Goal: Browse casually

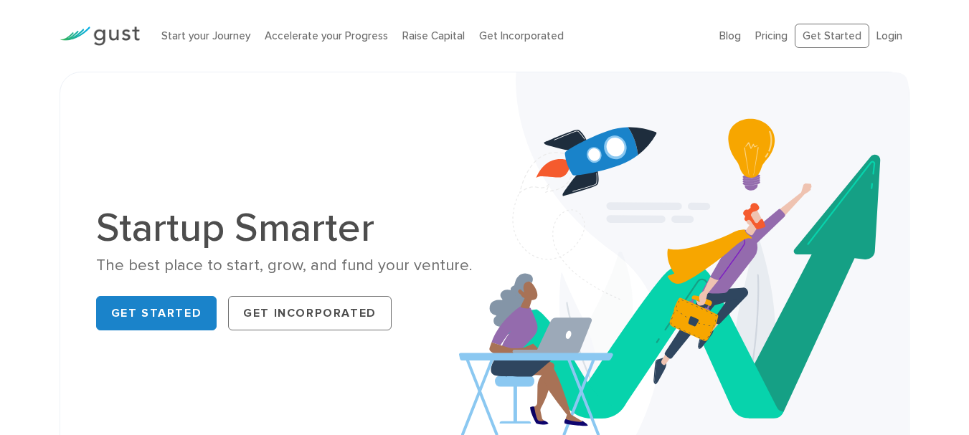
click at [44, 148] on div "Startup Smarter The best place to start, grow, and fund your venture. Get Start…" at bounding box center [484, 272] width 969 height 401
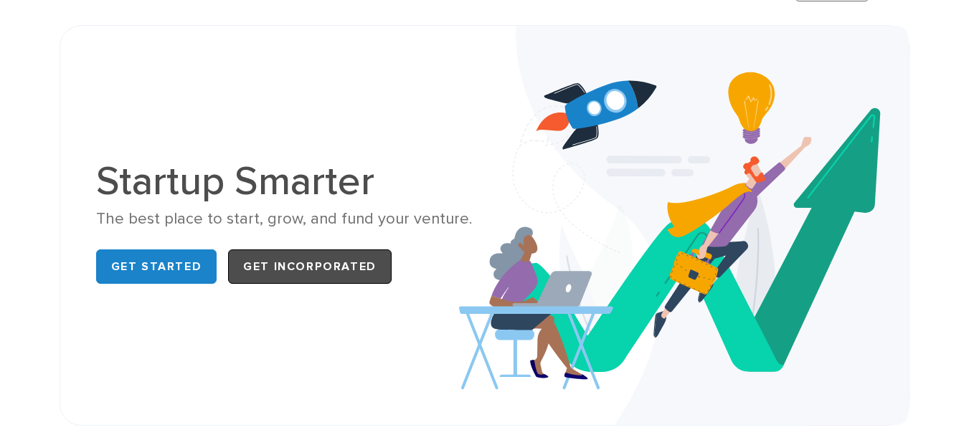
scroll to position [72, 0]
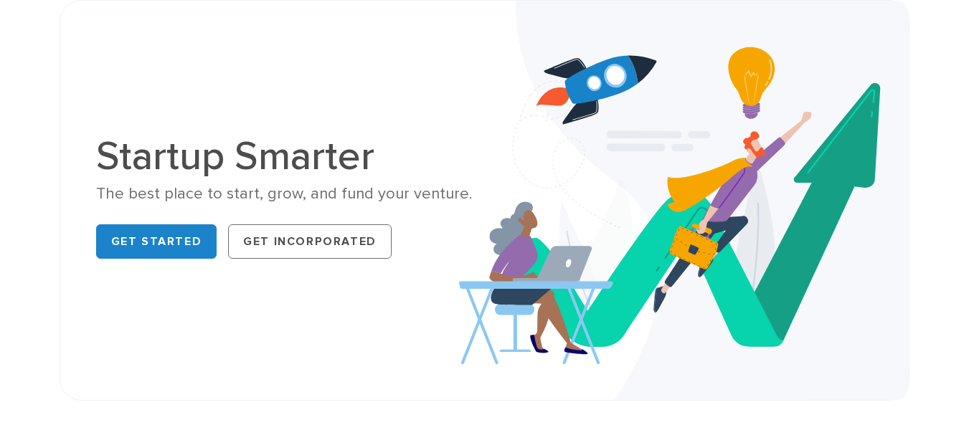
click at [404, 335] on div "Startup Smarter The best place to start, grow, and fund your venture. Get Start…" at bounding box center [484, 201] width 799 height 328
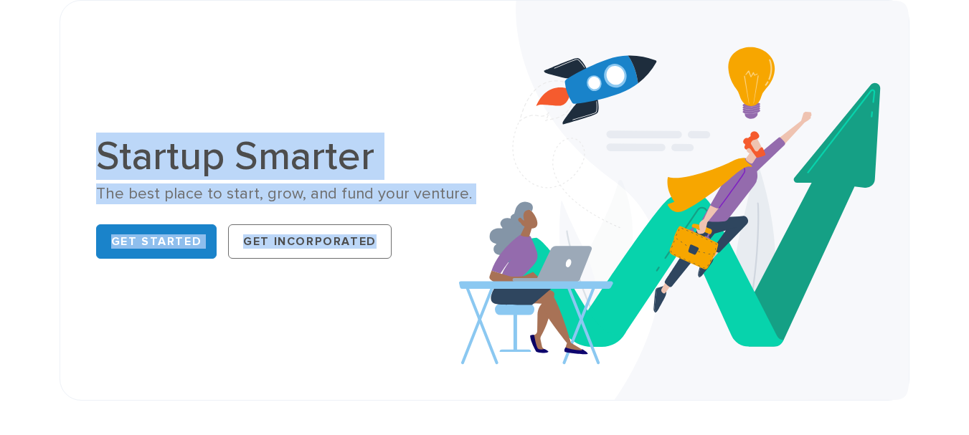
drag, startPoint x: 100, startPoint y: 153, endPoint x: 399, endPoint y: 263, distance: 318.8
click at [399, 263] on div "Startup Smarter The best place to start, grow, and fund your venture. Get Start…" at bounding box center [285, 200] width 378 height 128
click at [282, 284] on div "Startup Smarter The best place to start, grow, and fund your venture. Get Start…" at bounding box center [484, 201] width 799 height 328
drag, startPoint x: 397, startPoint y: 247, endPoint x: 87, endPoint y: 161, distance: 322.2
click at [87, 161] on div "Startup Smarter The best place to start, grow, and fund your venture. Get Start…" at bounding box center [284, 200] width 399 height 128
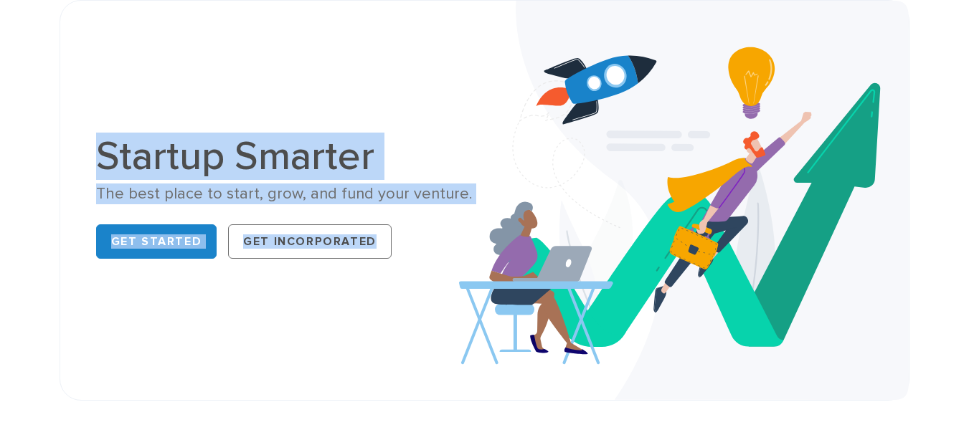
click at [91, 156] on div "Startup Smarter The best place to start, grow, and fund your venture. Get Start…" at bounding box center [284, 200] width 399 height 128
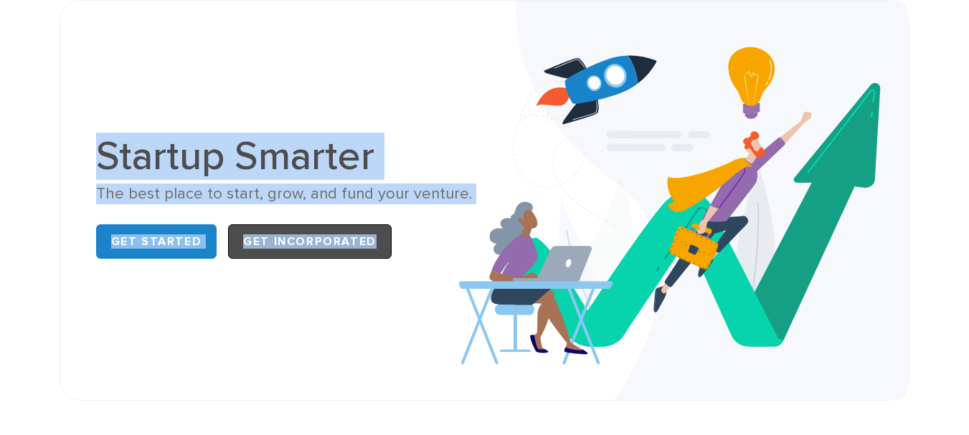
drag, startPoint x: 100, startPoint y: 152, endPoint x: 383, endPoint y: 245, distance: 298.0
click at [383, 245] on div "Startup Smarter The best place to start, grow, and fund your venture. Get Start…" at bounding box center [285, 200] width 378 height 128
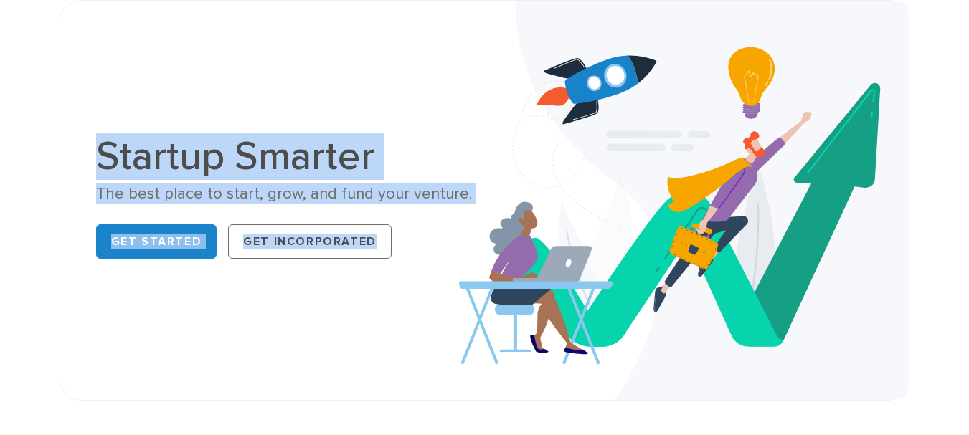
click at [363, 289] on div "Startup Smarter The best place to start, grow, and fund your venture. Get Start…" at bounding box center [484, 201] width 799 height 328
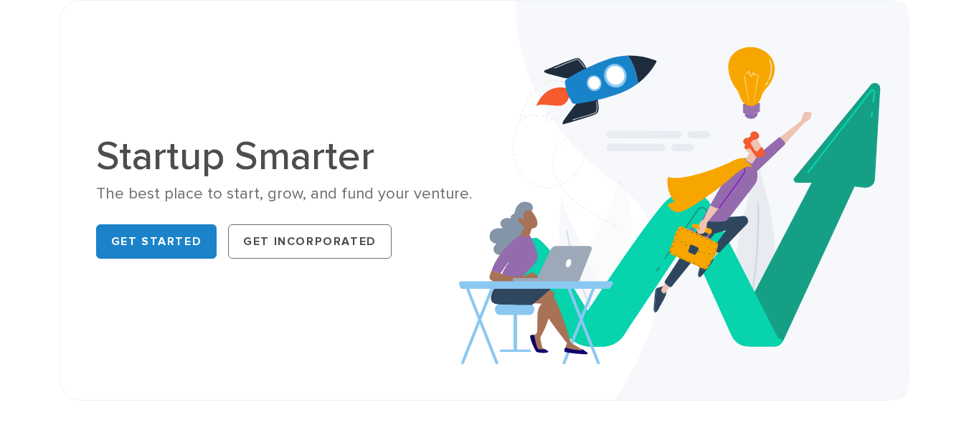
scroll to position [60, 0]
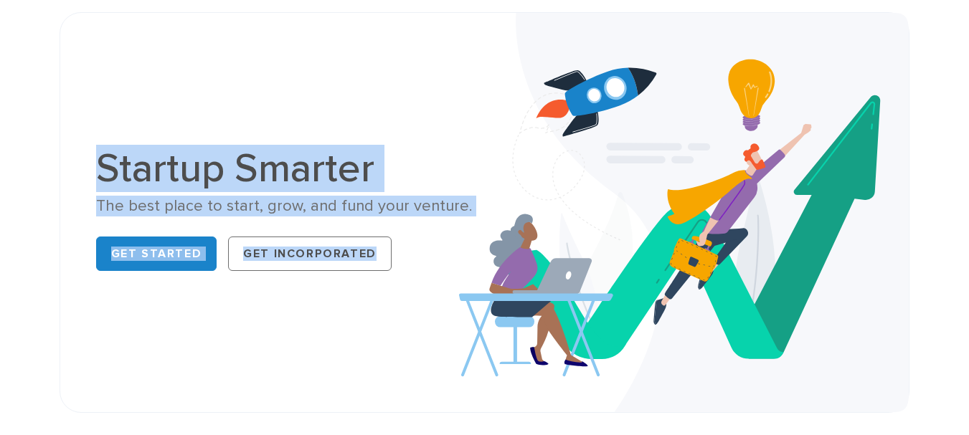
drag, startPoint x: 98, startPoint y: 164, endPoint x: 396, endPoint y: 257, distance: 311.6
click at [396, 257] on div "Startup Smarter The best place to start, grow, and fund your venture. Get Start…" at bounding box center [285, 212] width 378 height 128
click at [357, 293] on div "Startup Smarter The best place to start, grow, and fund your venture. Get Start…" at bounding box center [484, 213] width 799 height 328
drag, startPoint x: 96, startPoint y: 160, endPoint x: 404, endPoint y: 269, distance: 327.1
click at [404, 269] on div "Startup Smarter The best place to start, grow, and fund your venture. Get Start…" at bounding box center [284, 212] width 399 height 128
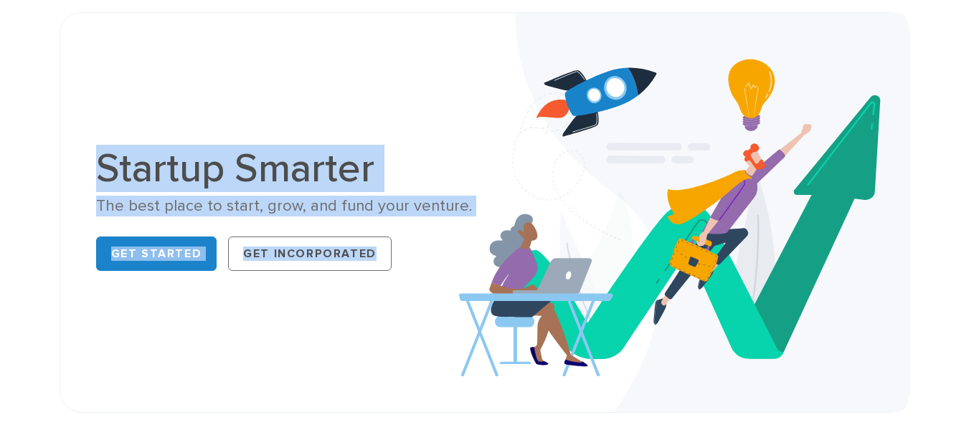
click at [271, 308] on div "Startup Smarter The best place to start, grow, and fund your venture. Get Start…" at bounding box center [484, 213] width 799 height 328
